Goal: Information Seeking & Learning: Compare options

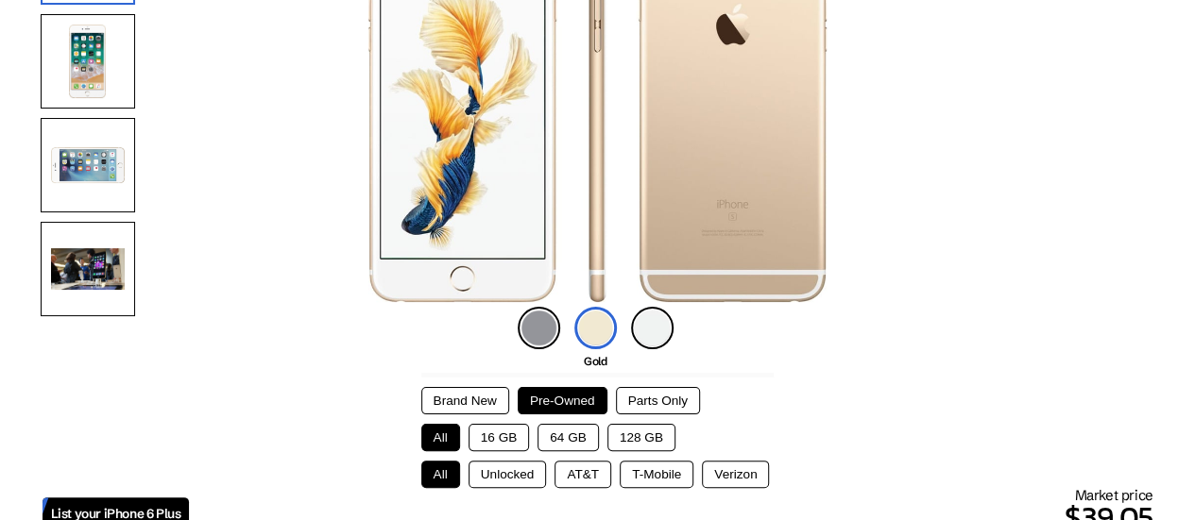
scroll to position [283, 0]
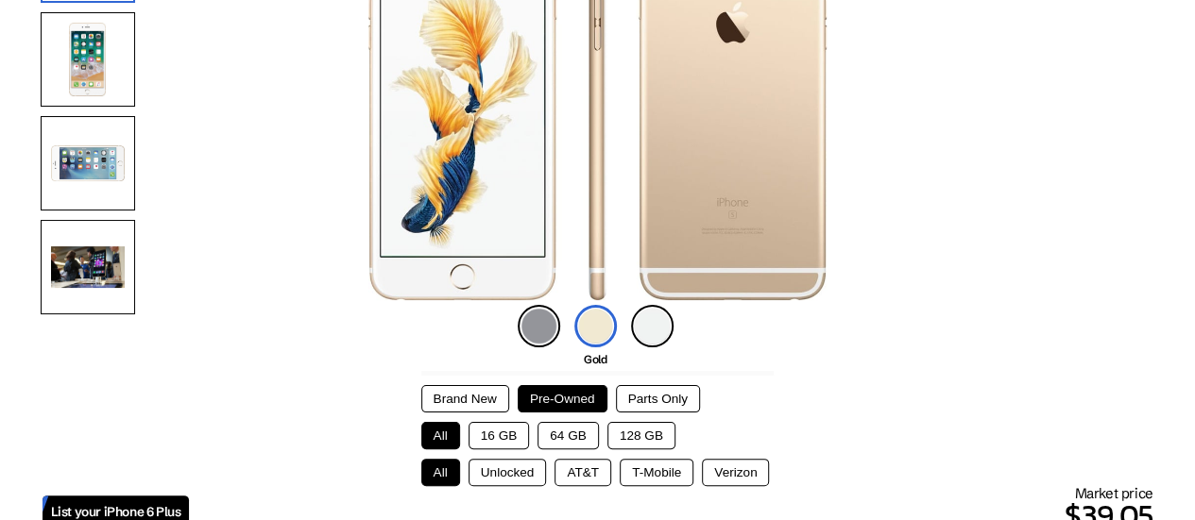
click at [537, 325] on img at bounding box center [539, 326] width 43 height 43
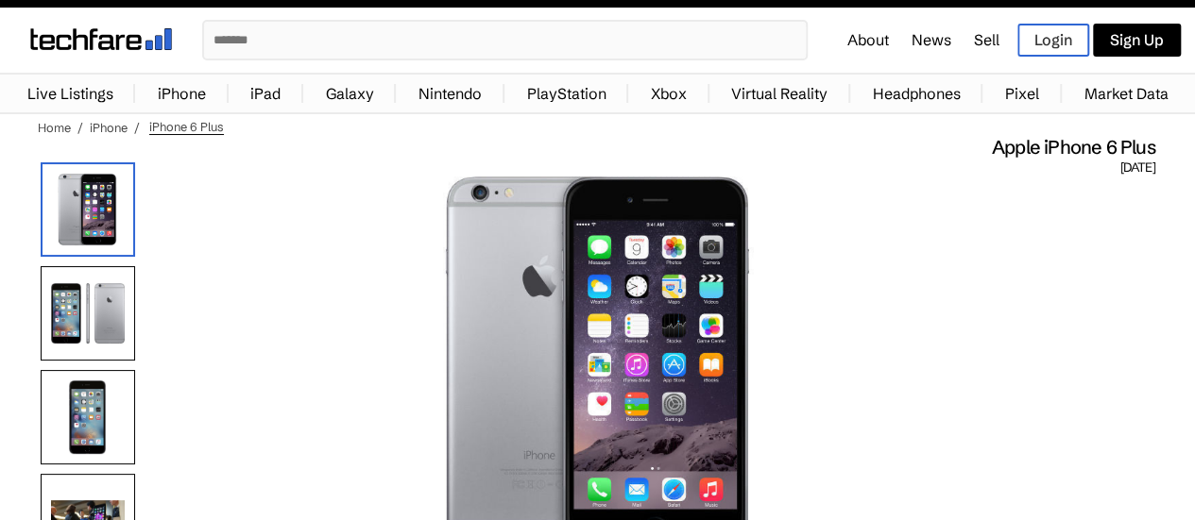
scroll to position [0, 0]
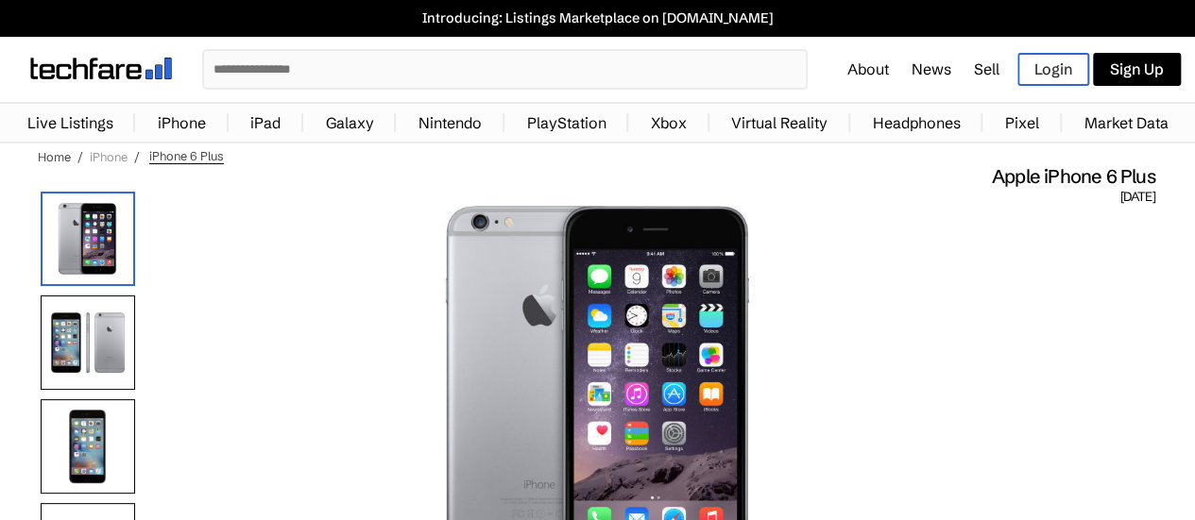
click at [108, 160] on link "iPhone" at bounding box center [109, 156] width 38 height 15
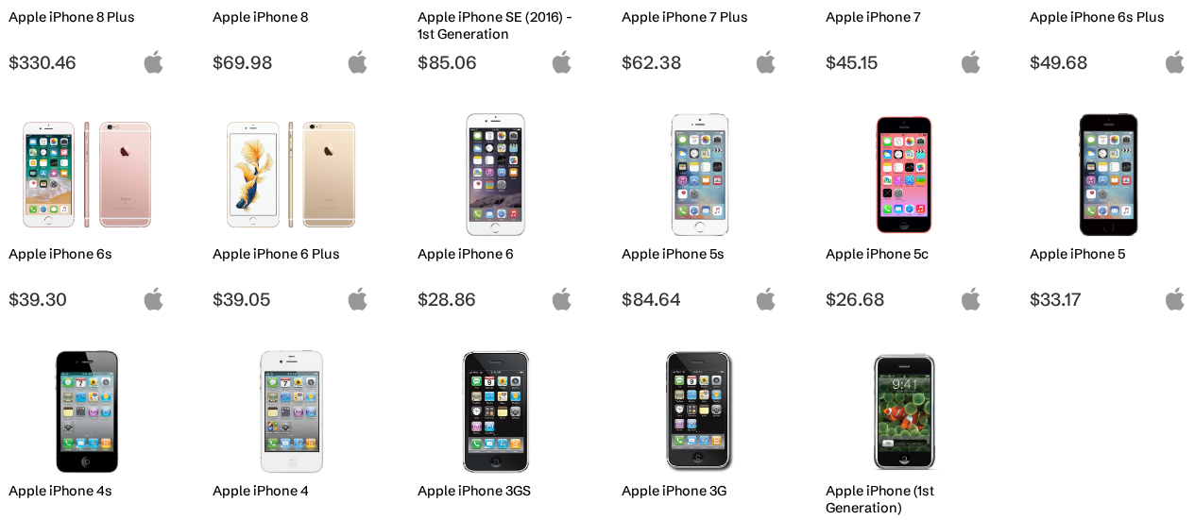
scroll to position [1606, 0]
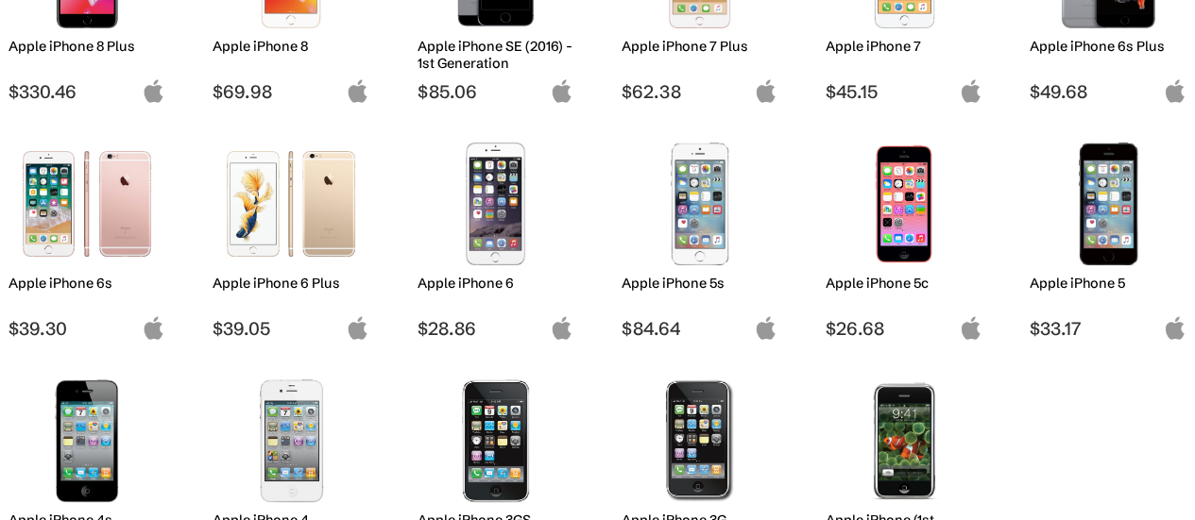
click at [319, 234] on img at bounding box center [291, 204] width 128 height 123
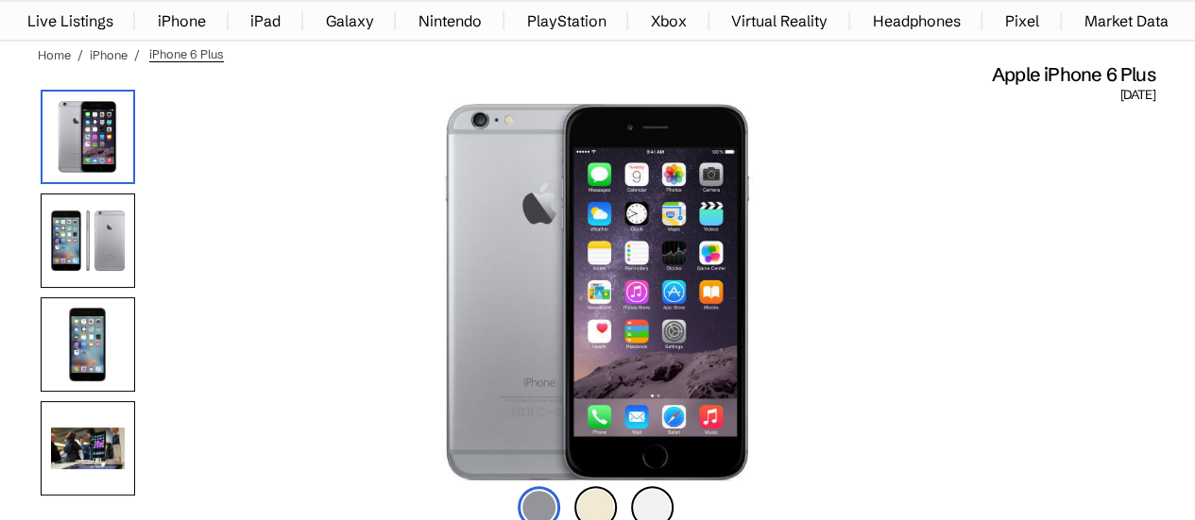
scroll to position [189, 0]
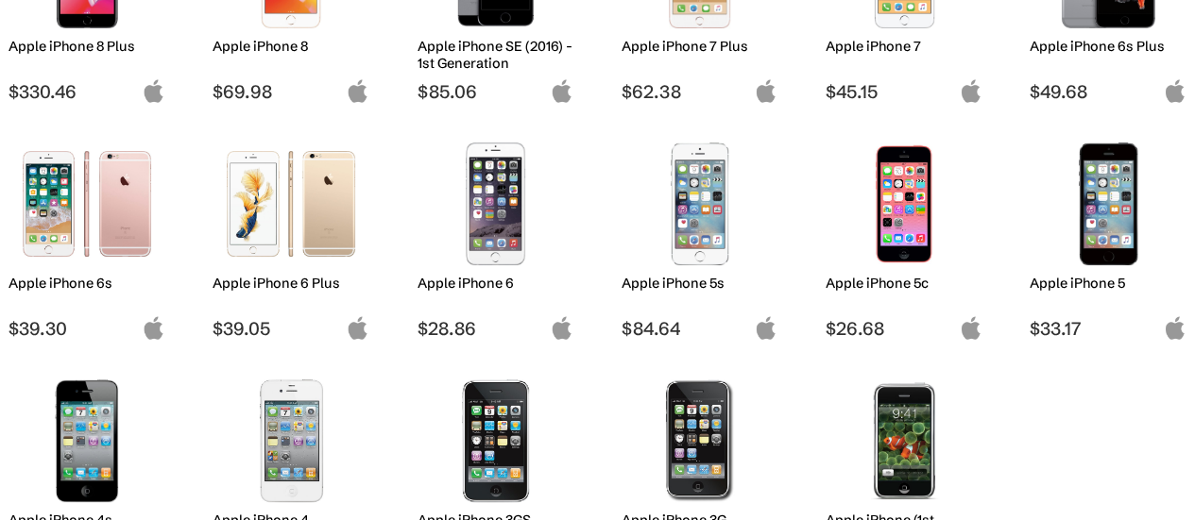
click at [482, 220] on img at bounding box center [496, 204] width 128 height 123
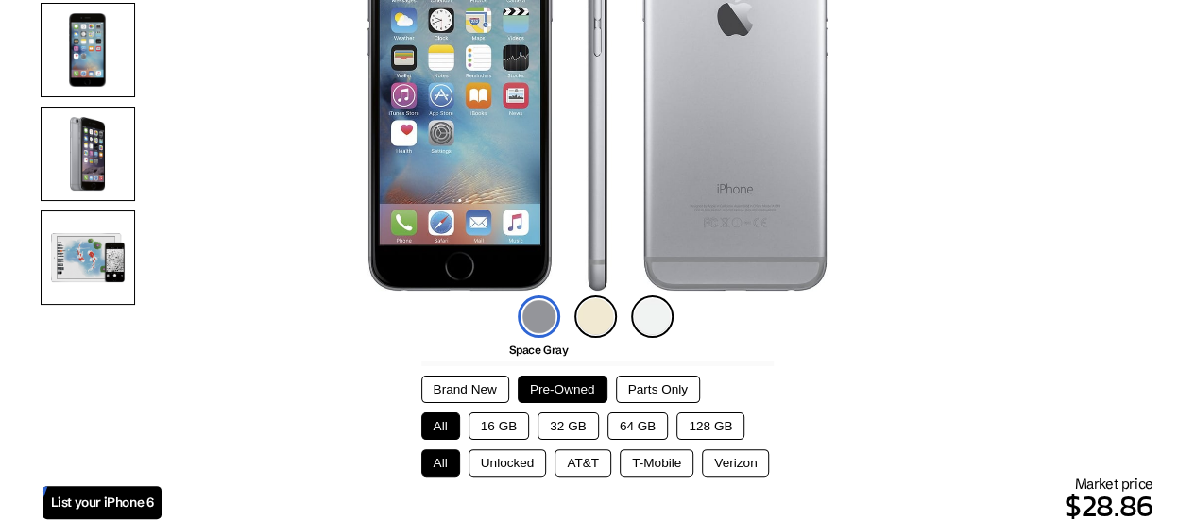
scroll to position [378, 0]
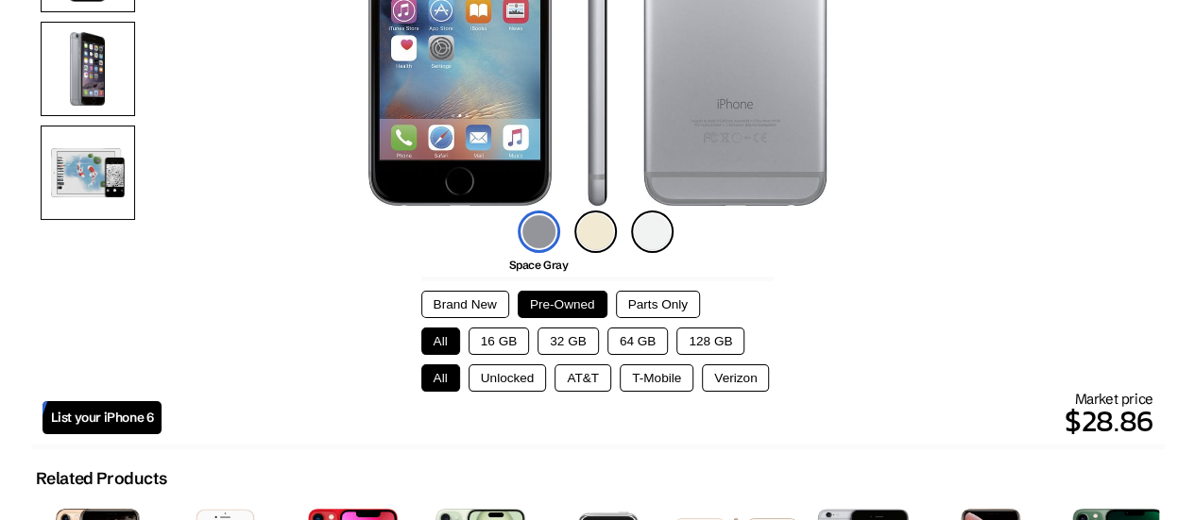
click at [584, 224] on img at bounding box center [595, 232] width 43 height 43
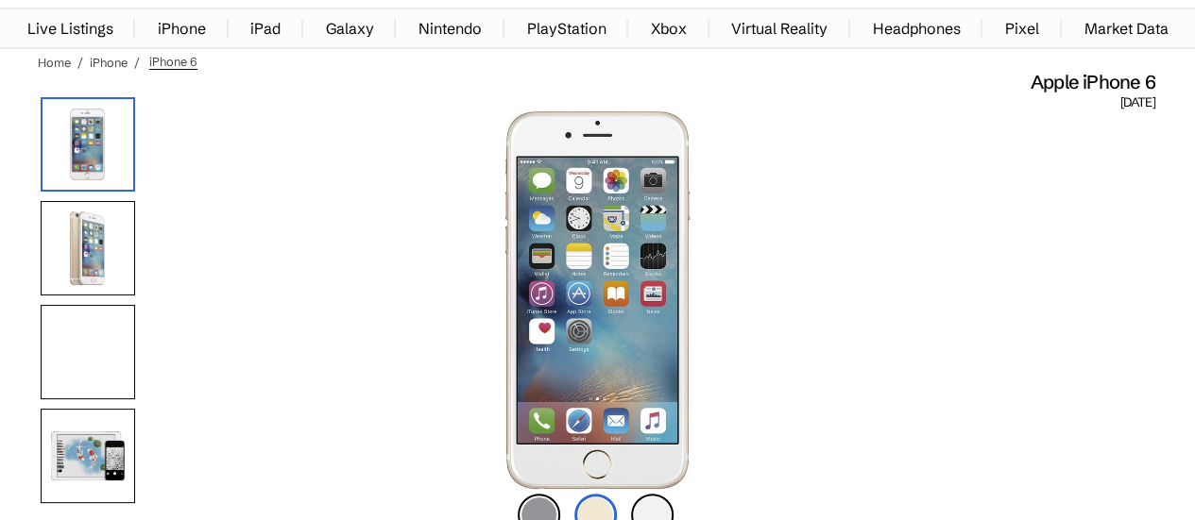
scroll to position [189, 0]
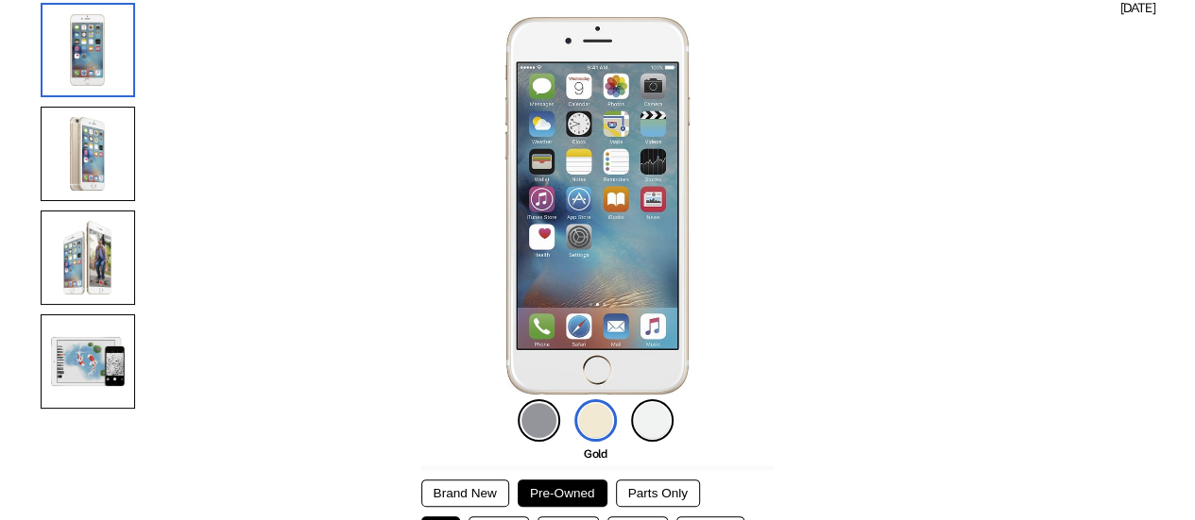
click at [98, 245] on img at bounding box center [88, 258] width 94 height 94
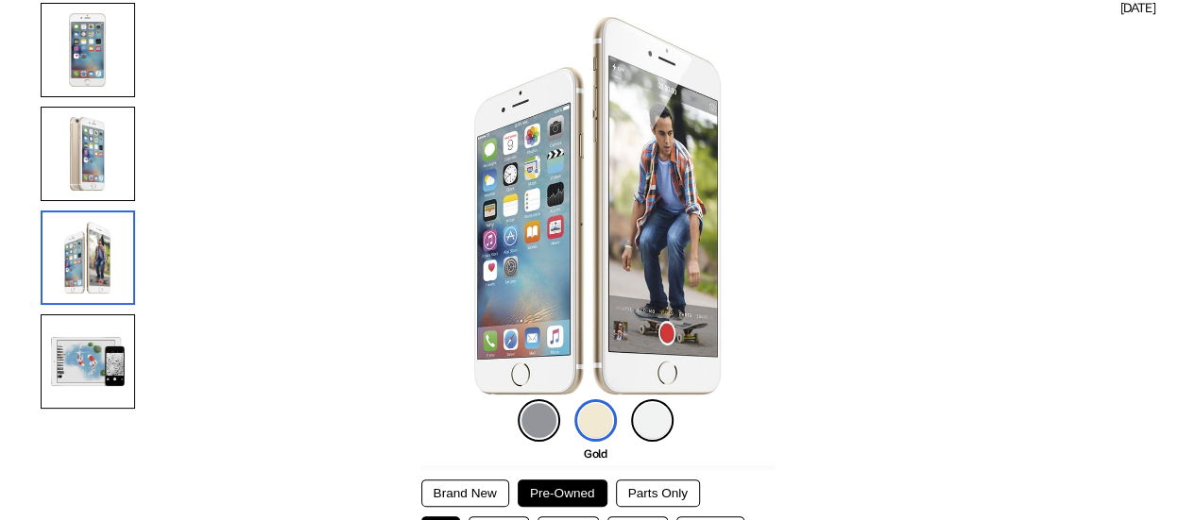
click at [102, 163] on img at bounding box center [88, 154] width 94 height 94
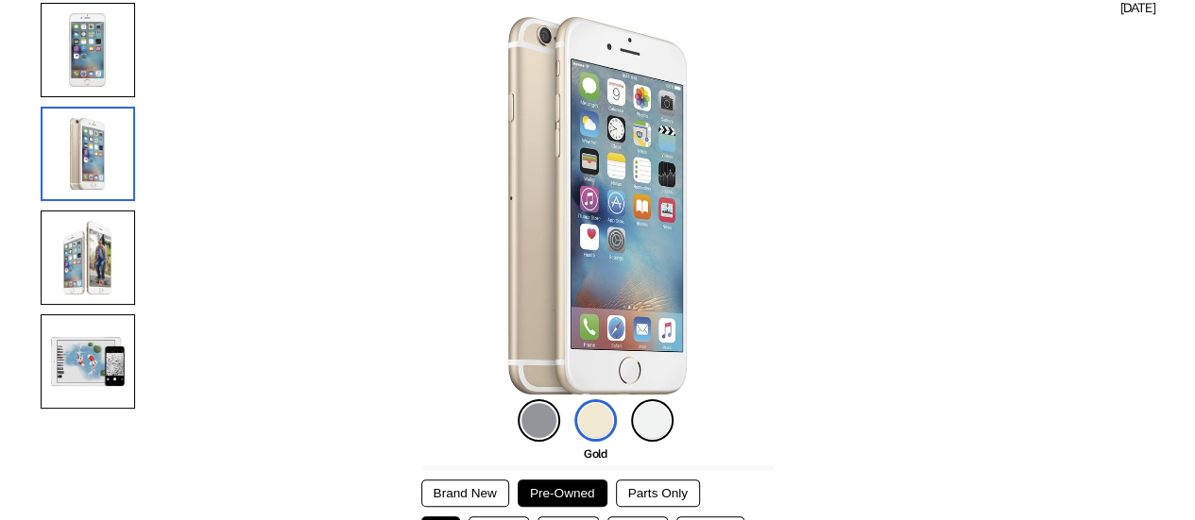
click at [104, 71] on img at bounding box center [88, 50] width 94 height 94
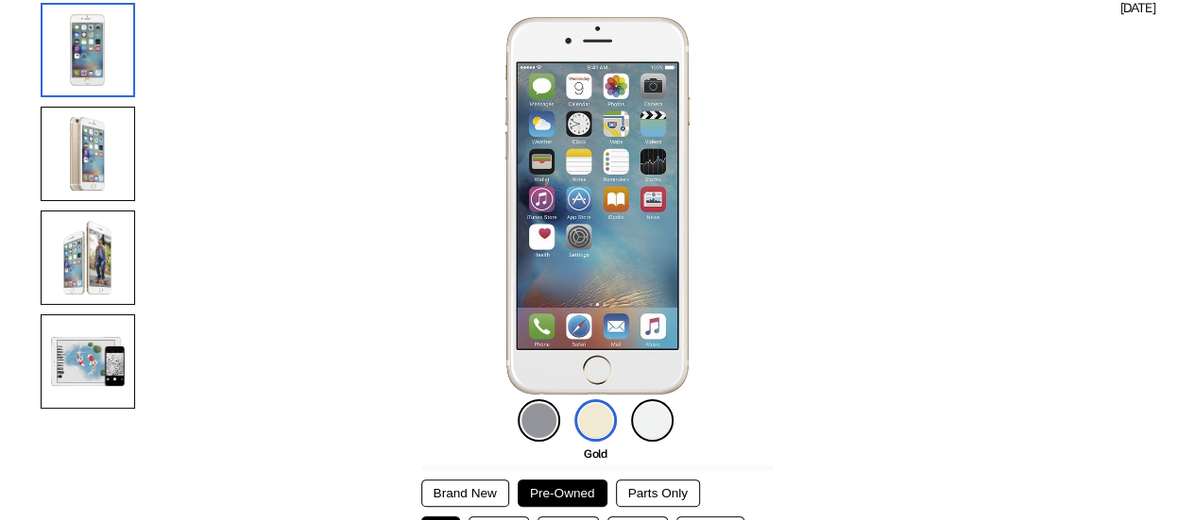
click at [654, 422] on img at bounding box center [652, 421] width 43 height 43
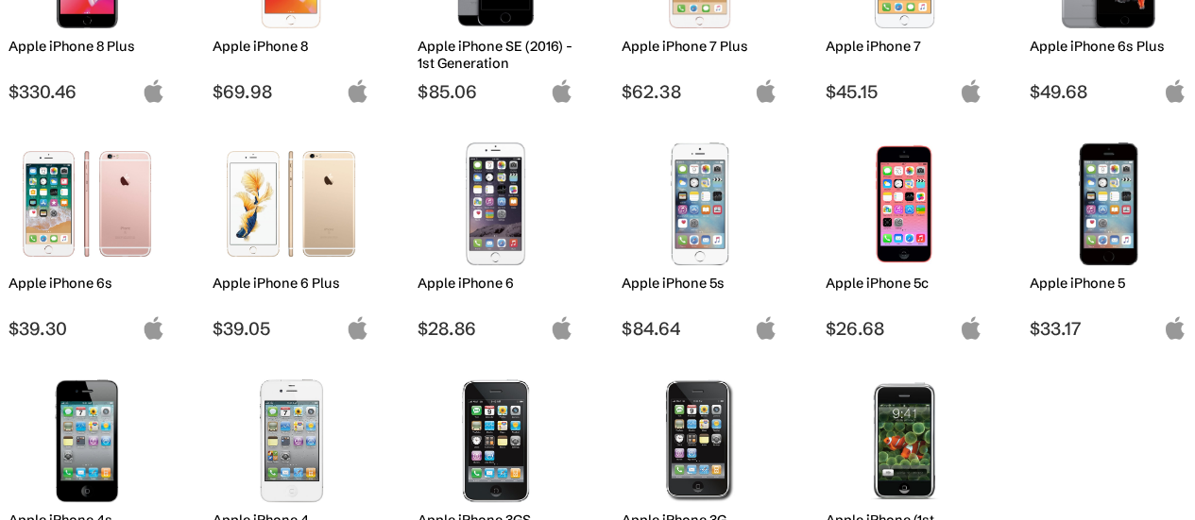
click at [316, 219] on img at bounding box center [291, 204] width 128 height 123
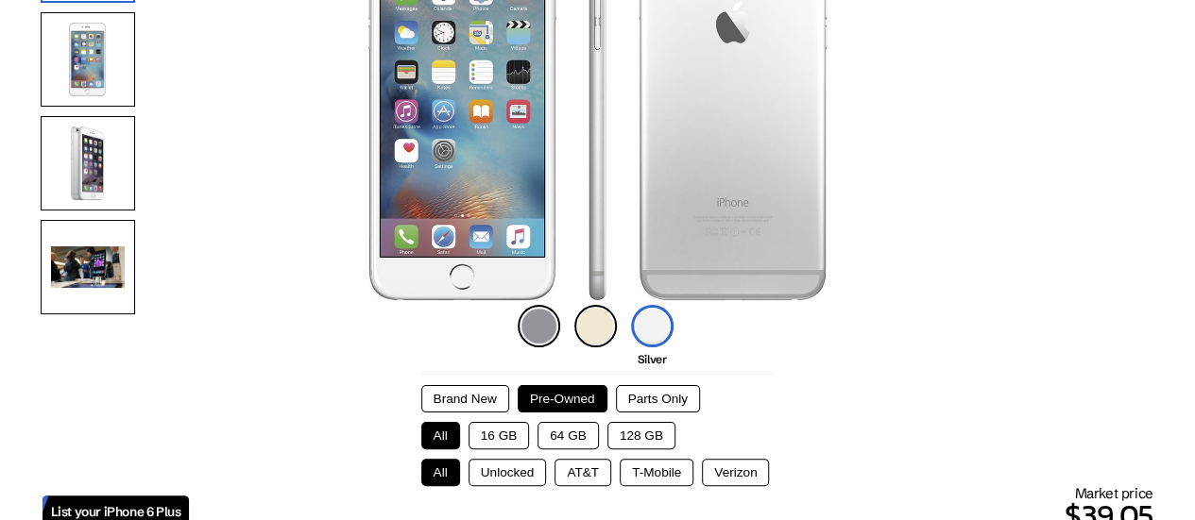
scroll to position [189, 0]
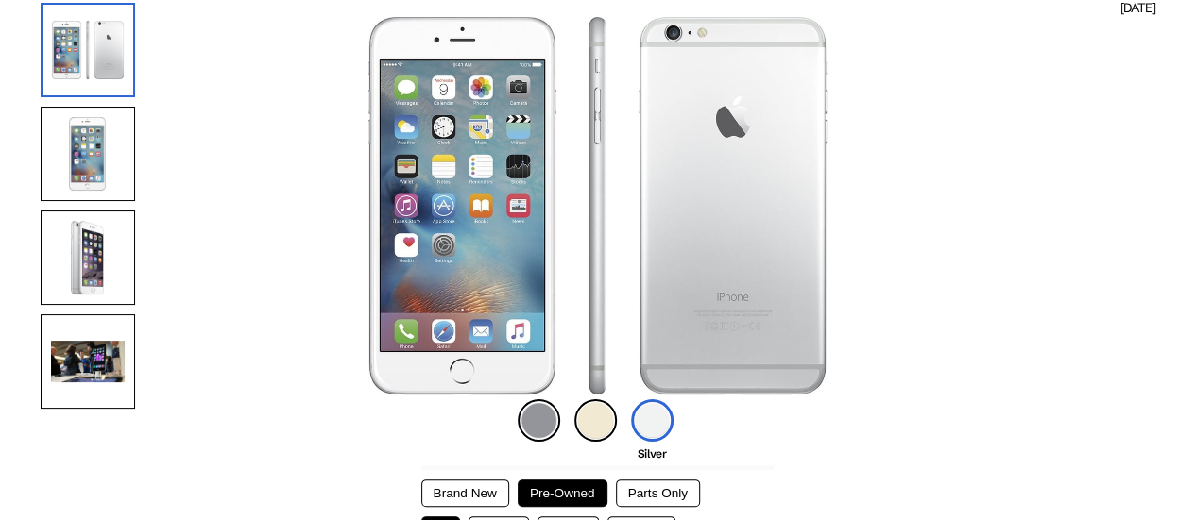
click at [593, 430] on img at bounding box center [595, 421] width 43 height 43
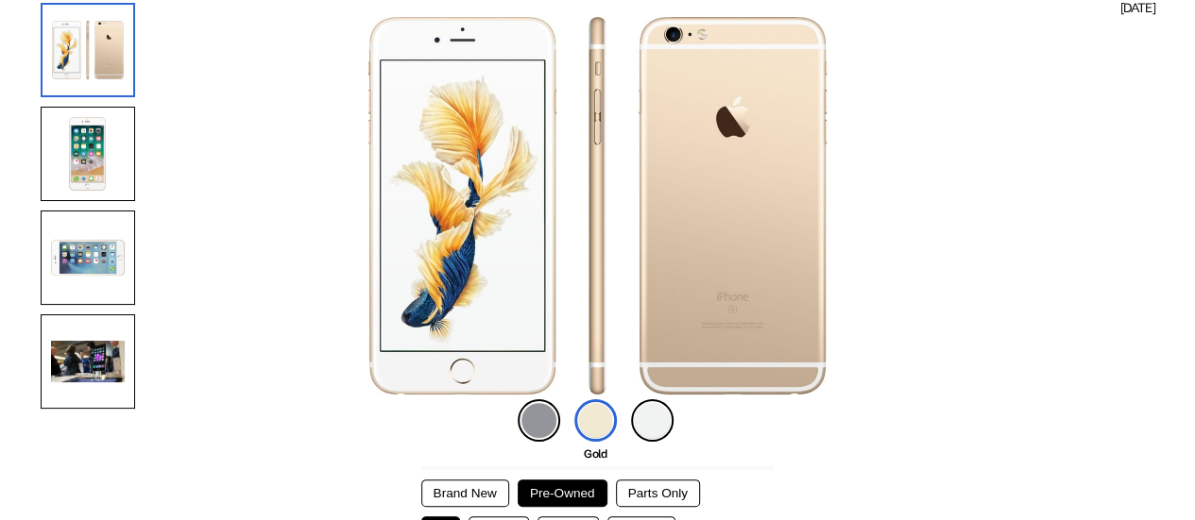
click at [645, 414] on img at bounding box center [652, 421] width 43 height 43
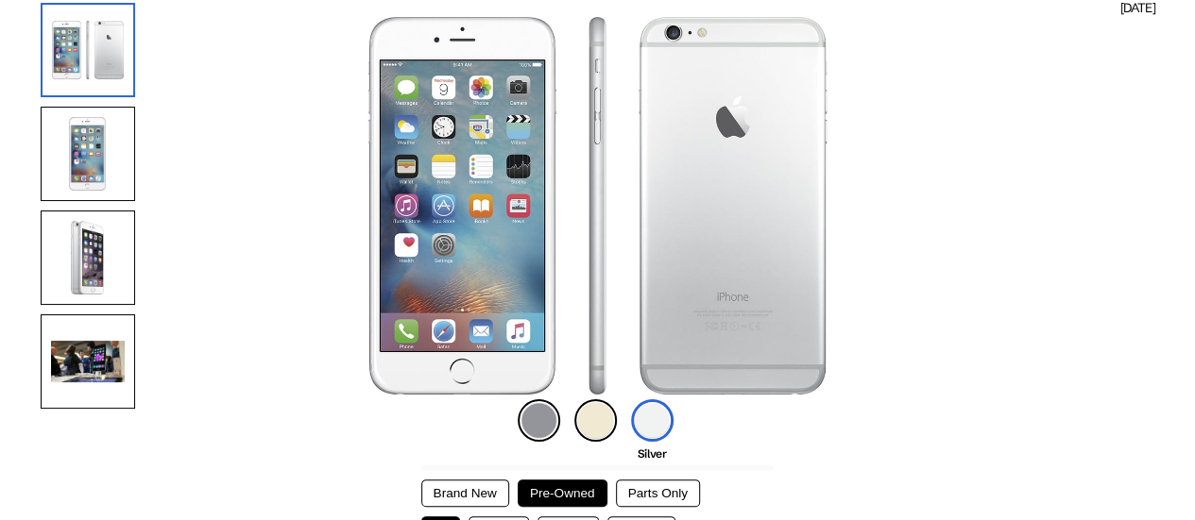
click at [588, 417] on img at bounding box center [595, 421] width 43 height 43
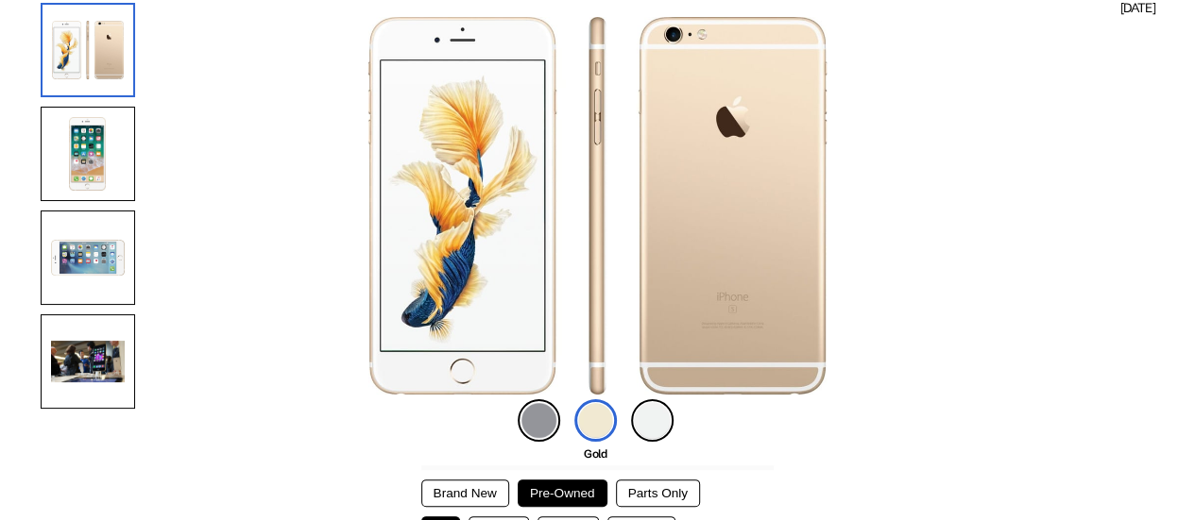
click at [655, 422] on img at bounding box center [652, 421] width 43 height 43
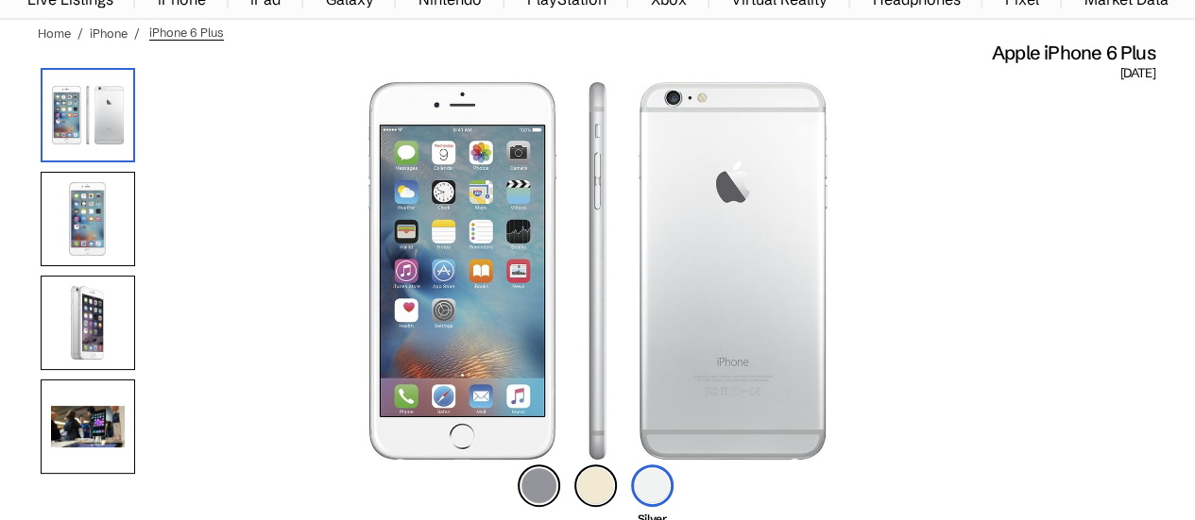
scroll to position [94, 0]
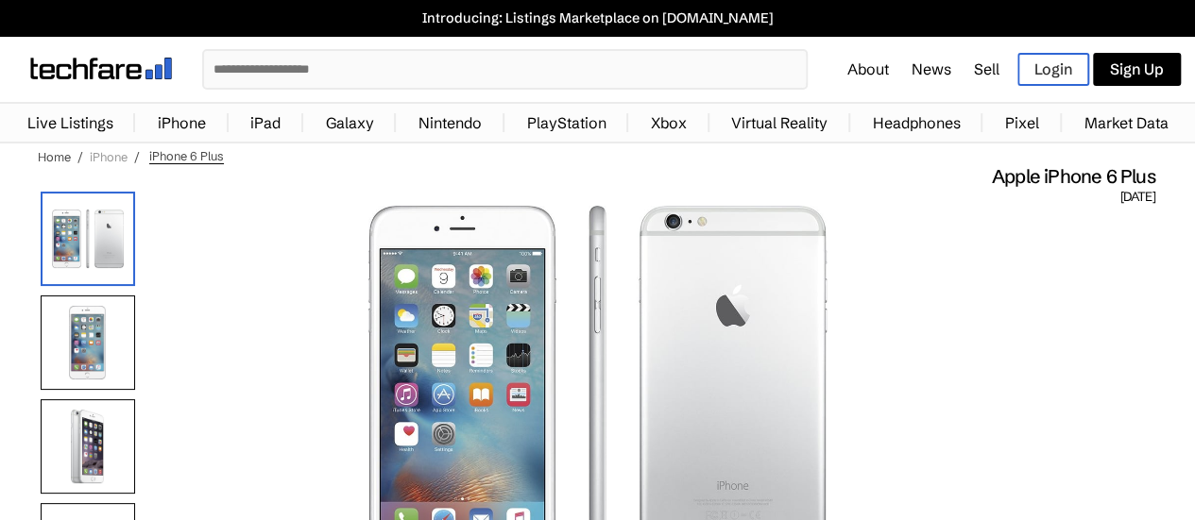
click at [113, 152] on link "iPhone" at bounding box center [109, 156] width 38 height 15
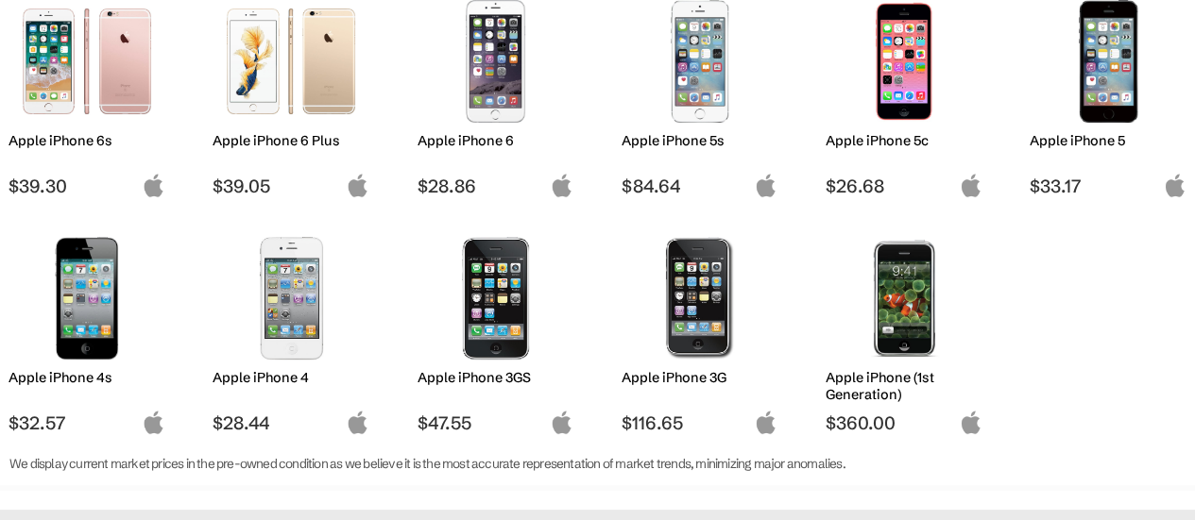
scroll to position [1511, 0]
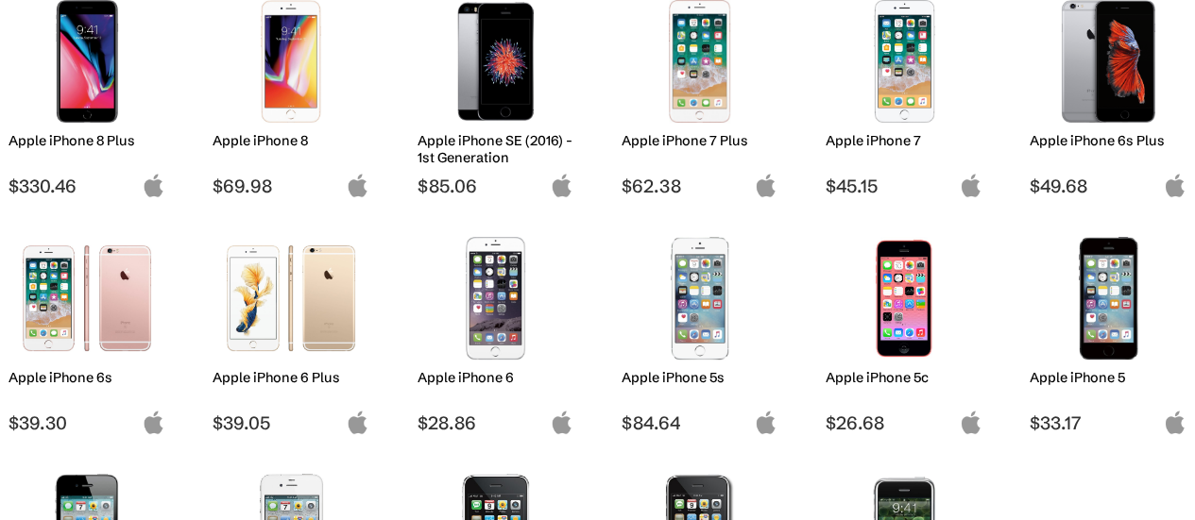
click at [1069, 87] on img at bounding box center [1108, 61] width 128 height 123
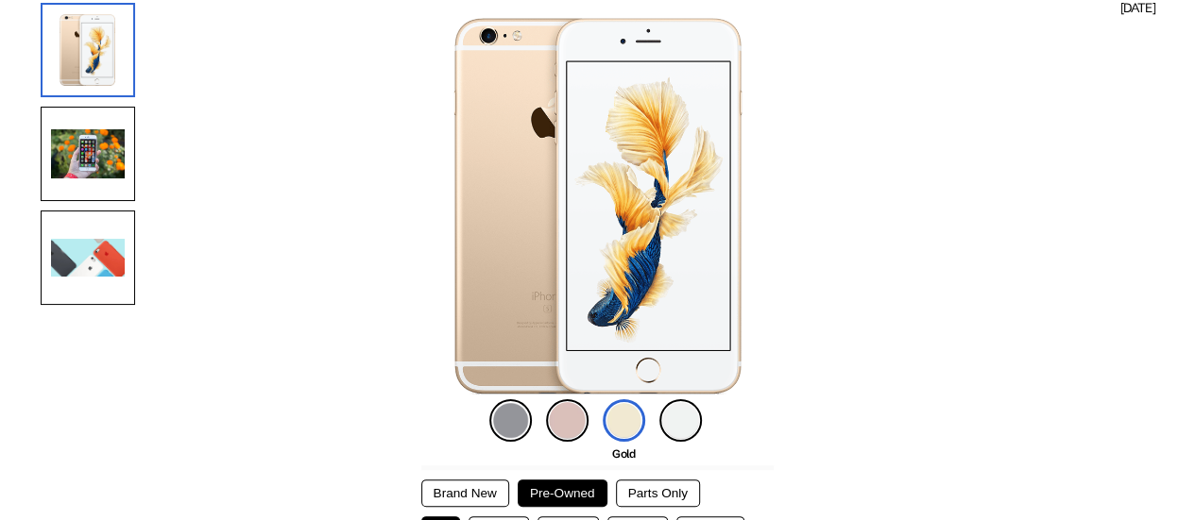
scroll to position [189, 0]
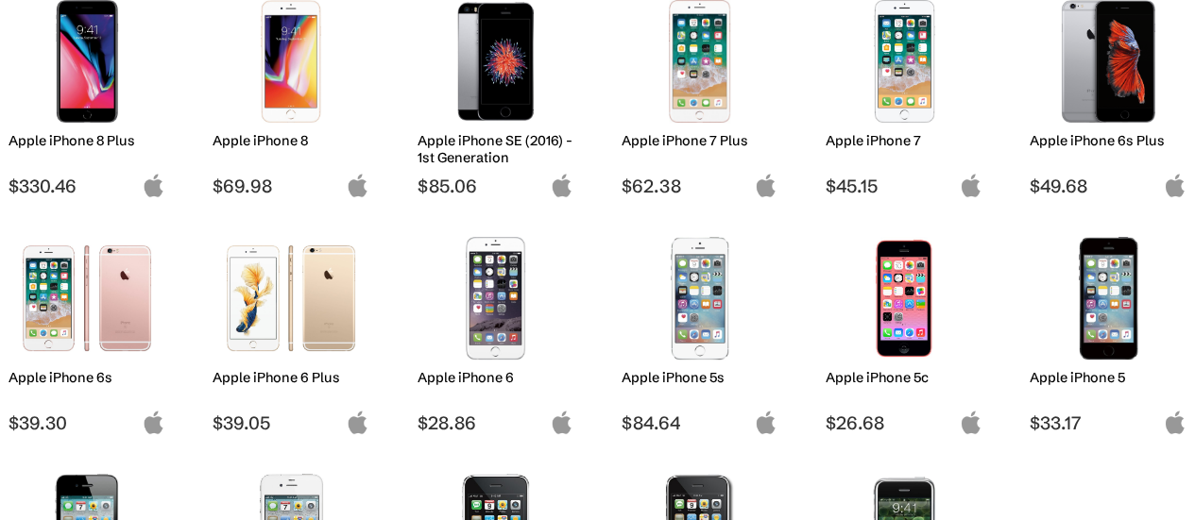
click at [336, 303] on img at bounding box center [291, 298] width 128 height 123
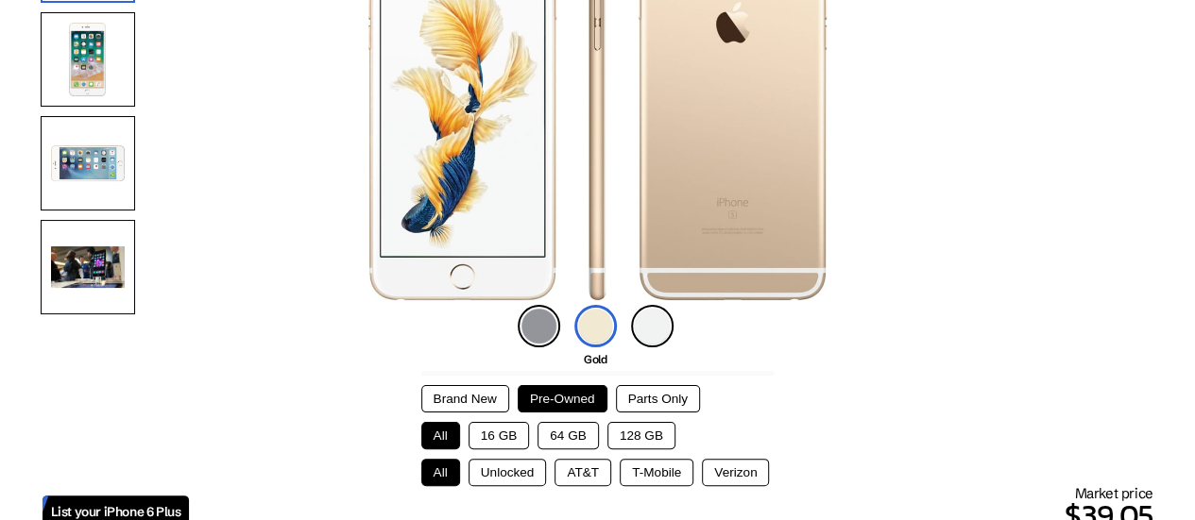
click at [545, 323] on img at bounding box center [539, 326] width 43 height 43
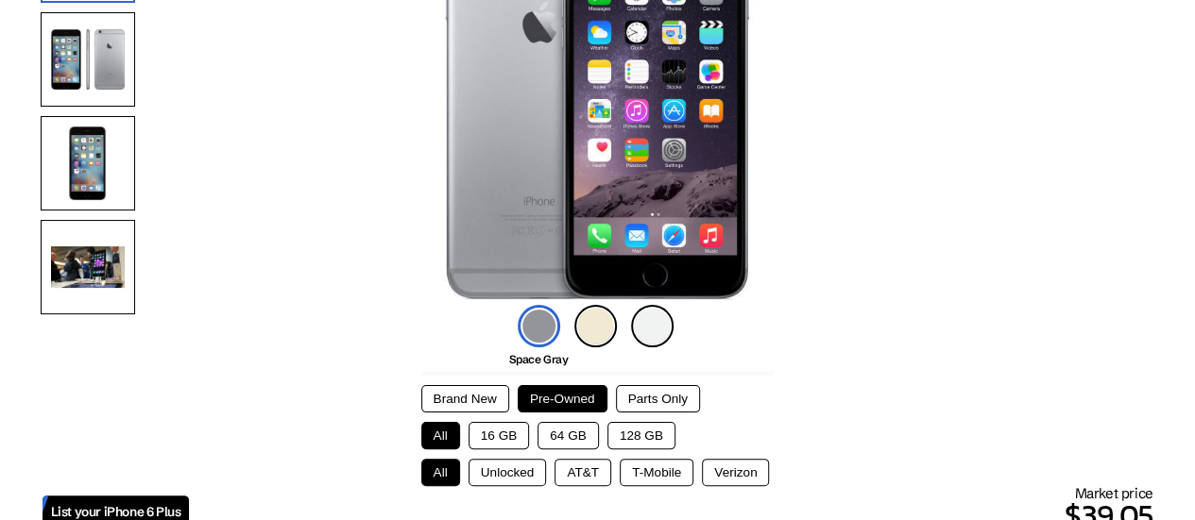
click at [589, 324] on img at bounding box center [595, 326] width 43 height 43
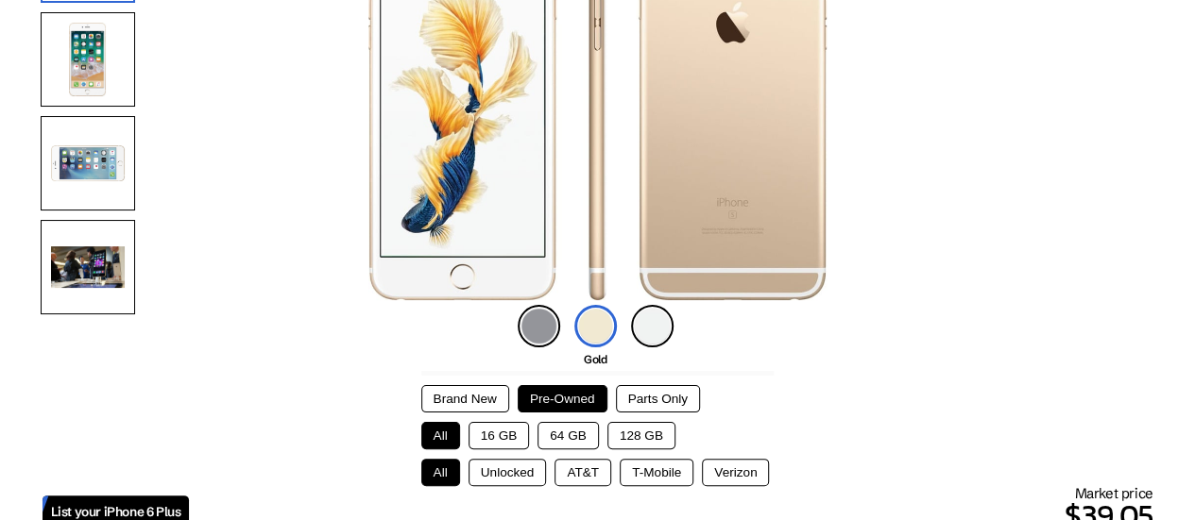
click at [642, 329] on img at bounding box center [652, 326] width 43 height 43
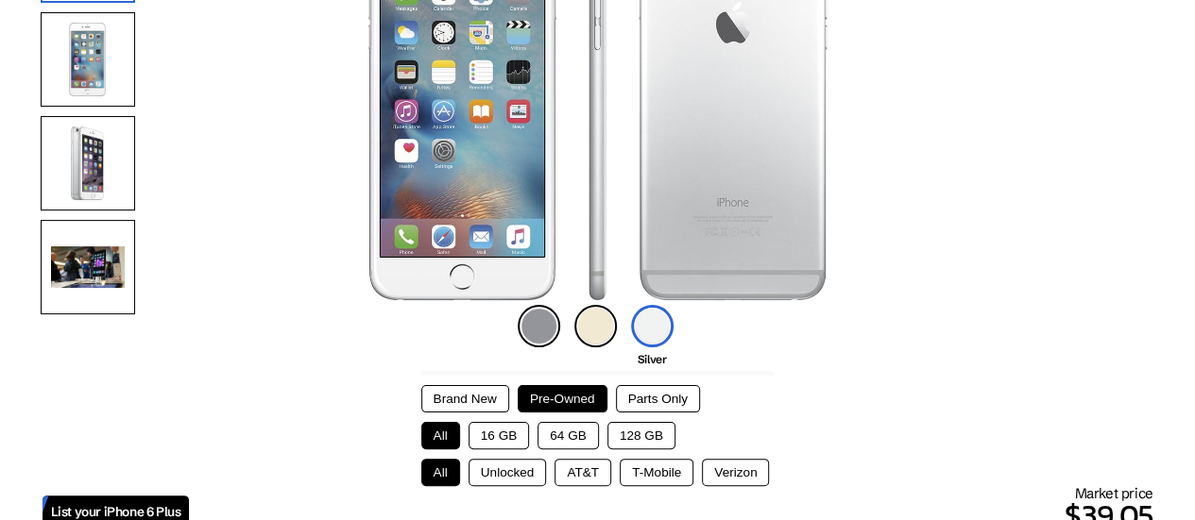
click at [582, 330] on img at bounding box center [595, 326] width 43 height 43
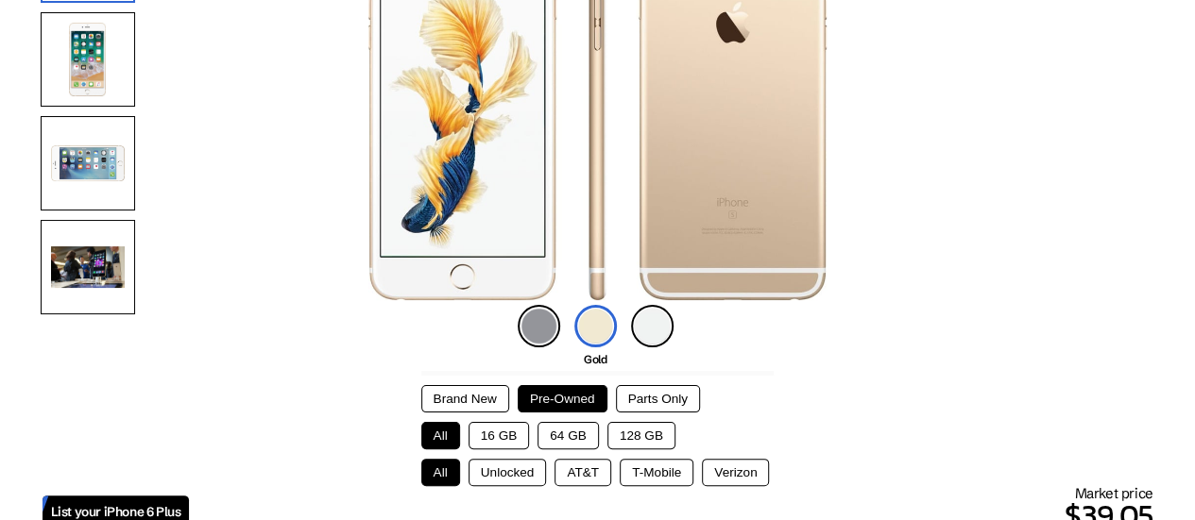
click at [542, 332] on img at bounding box center [539, 326] width 43 height 43
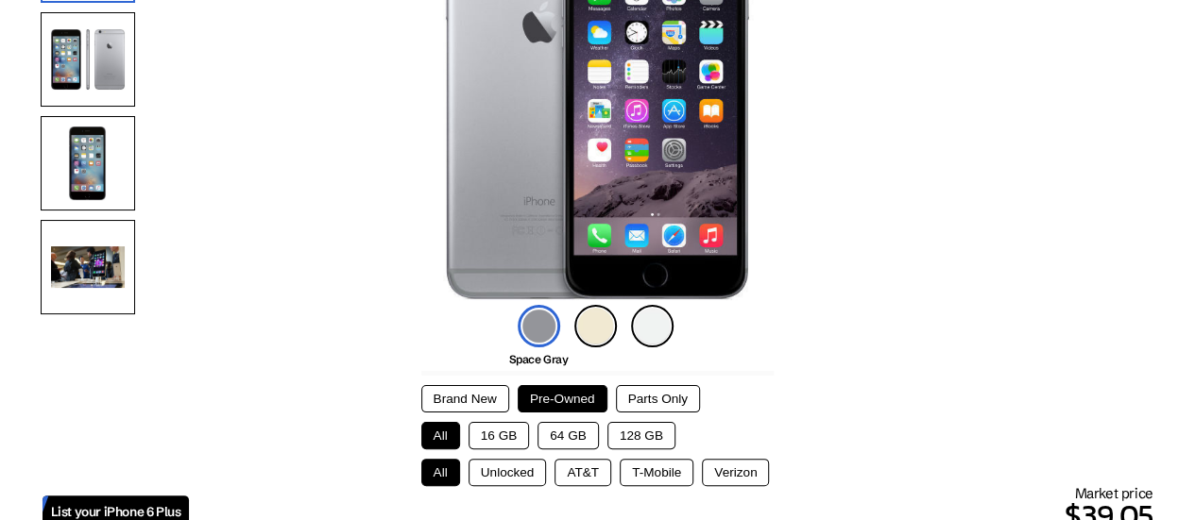
click at [646, 334] on img at bounding box center [652, 326] width 43 height 43
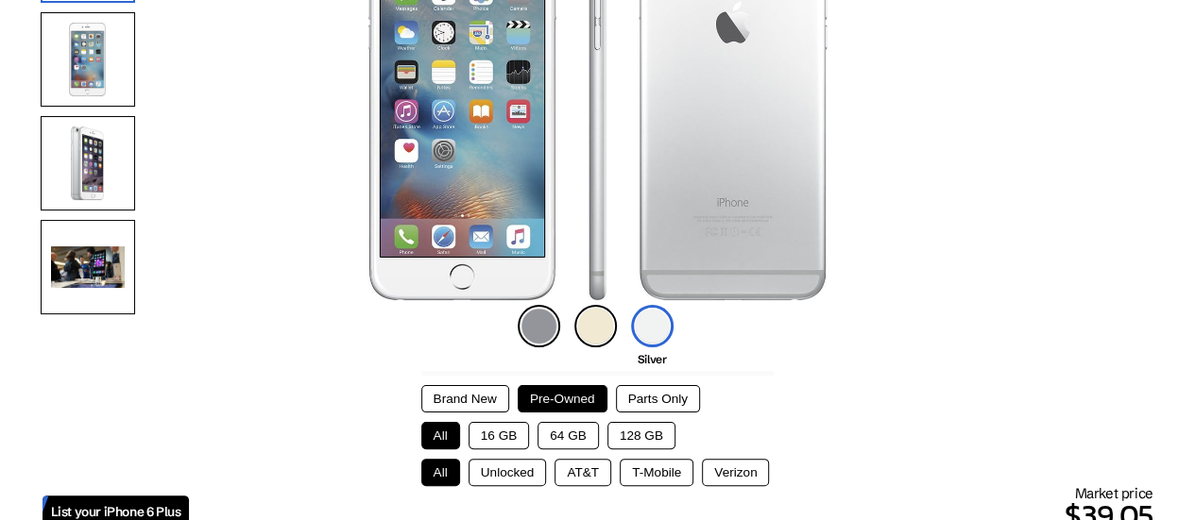
click at [606, 333] on img at bounding box center [595, 326] width 43 height 43
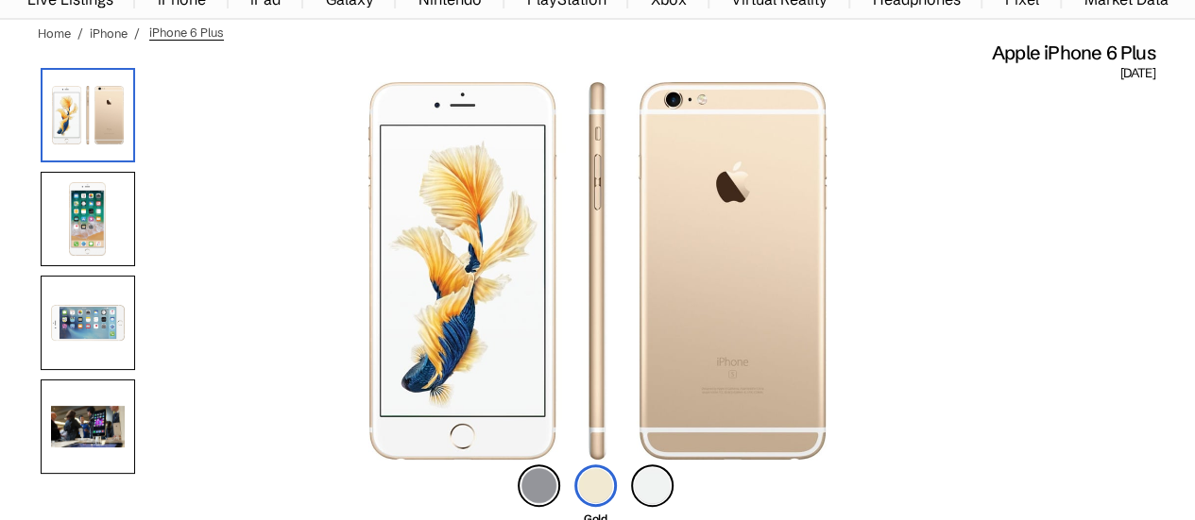
scroll to position [94, 0]
